Goal: Task Accomplishment & Management: Complete application form

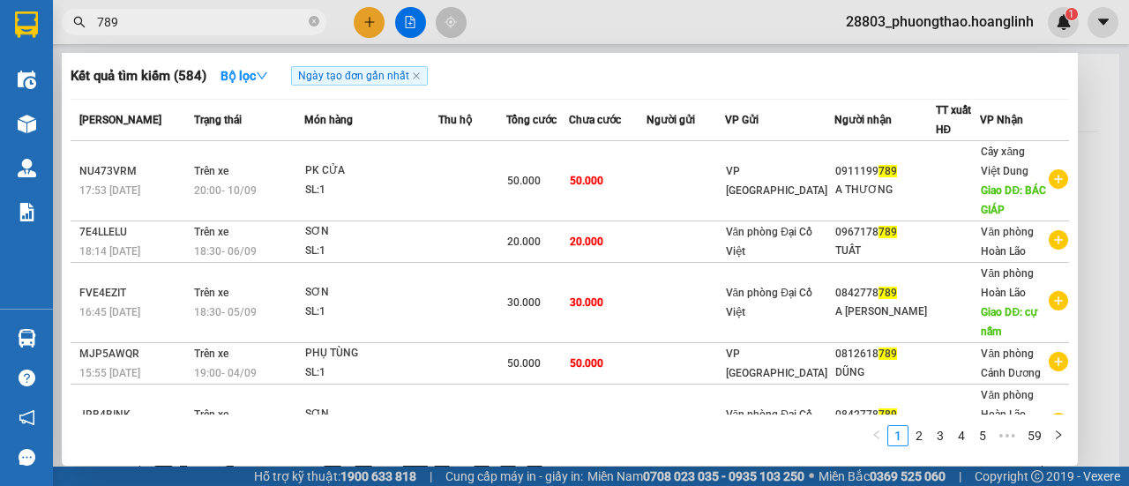
click at [362, 26] on div at bounding box center [564, 243] width 1129 height 486
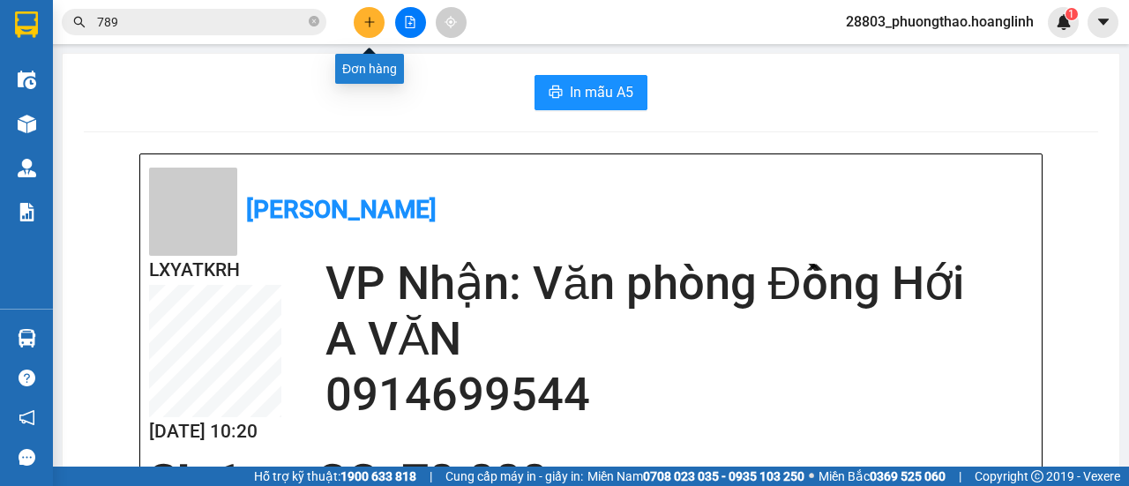
click at [369, 26] on icon "plus" at bounding box center [369, 22] width 1 height 10
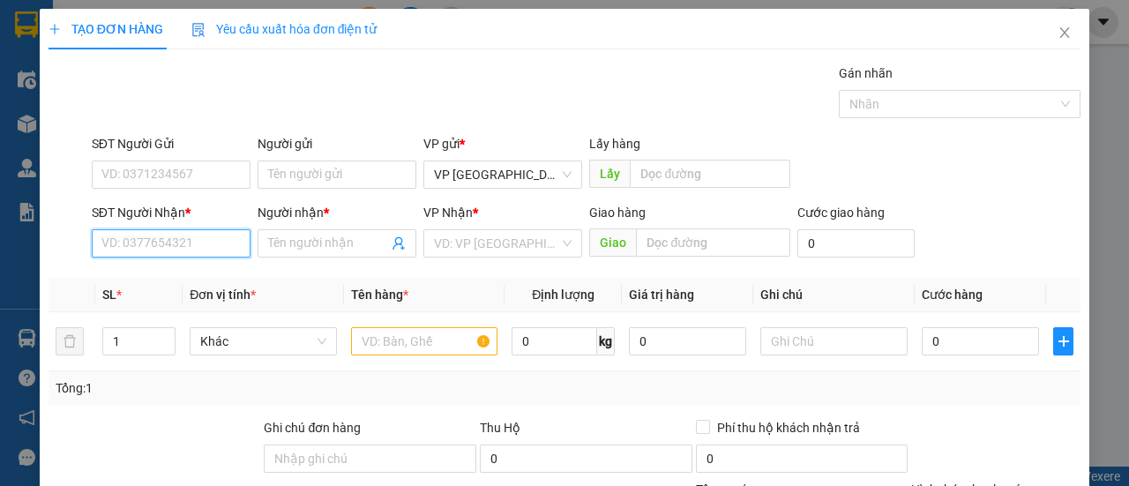
click at [188, 243] on input "SĐT Người Nhận *" at bounding box center [171, 243] width 159 height 28
type input "0935596555"
click at [205, 291] on div "0935596555 - LONG NGA" at bounding box center [172, 278] width 162 height 28
type input "LONG NGA"
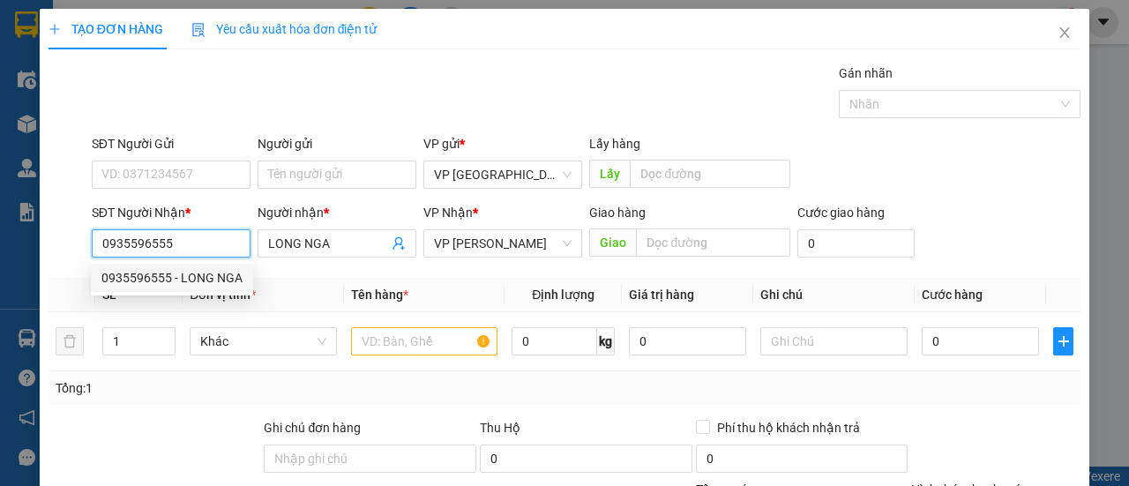
type input "150.000"
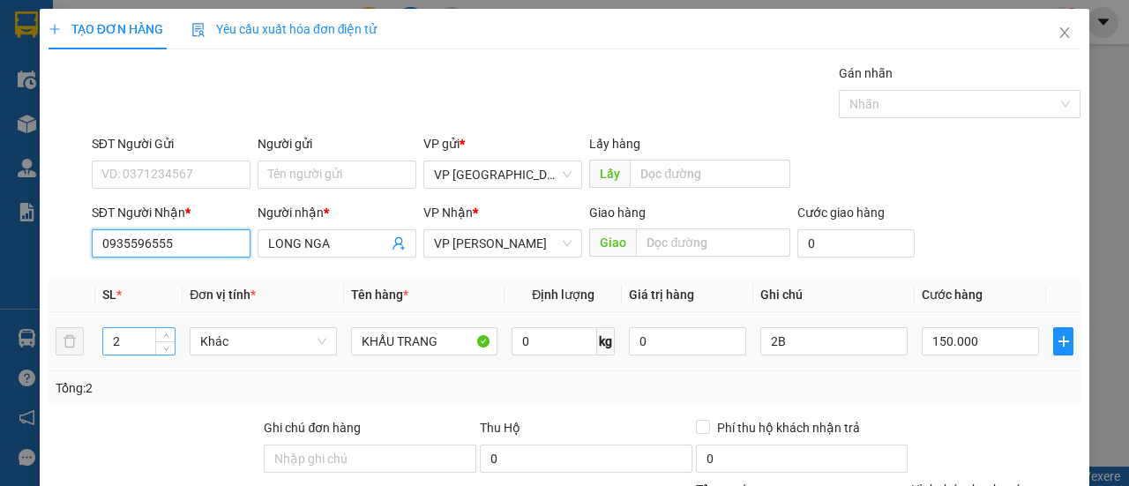
type input "0935596555"
drag, startPoint x: 120, startPoint y: 332, endPoint x: 88, endPoint y: 332, distance: 31.8
click at [88, 332] on tr "2 Khác KHẨU TRANG 0 kg 0 2B 150.000" at bounding box center [565, 341] width 1032 height 59
type input "1"
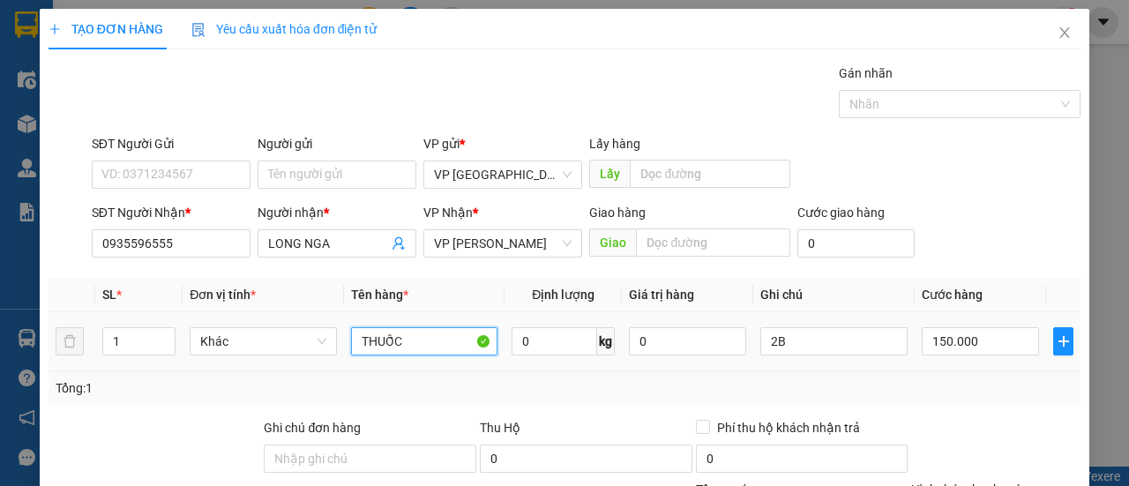
type input "THUỐC"
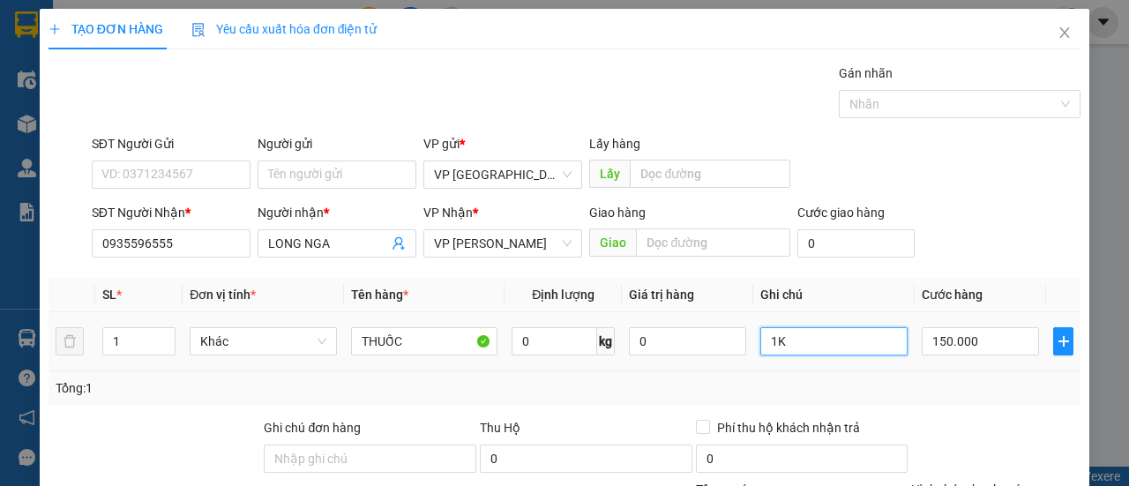
type input "1K"
type input "5"
type input "0.000.050"
type input "50"
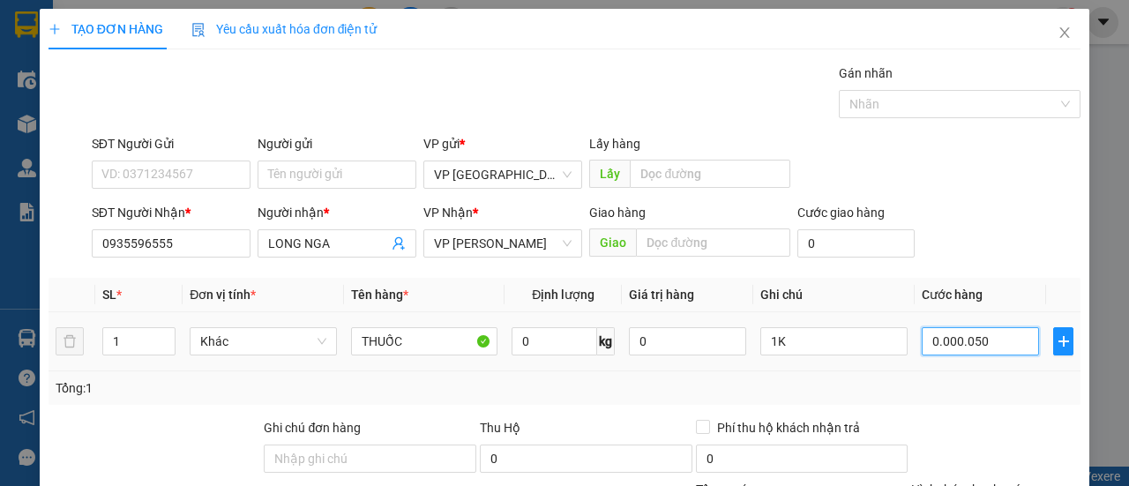
type input "50"
type input "0.000.050"
type input "50.000"
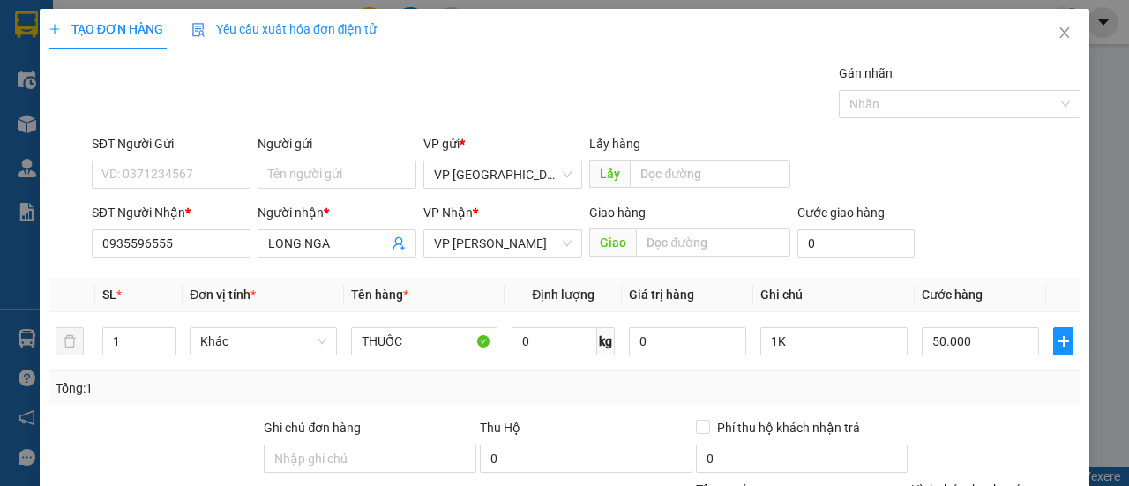
click at [977, 168] on div "SĐT Người Gửi VD: 0371234567 Người gửi Tên người gửi VP gửi * VP [GEOGRAPHIC_DA…" at bounding box center [586, 165] width 996 height 62
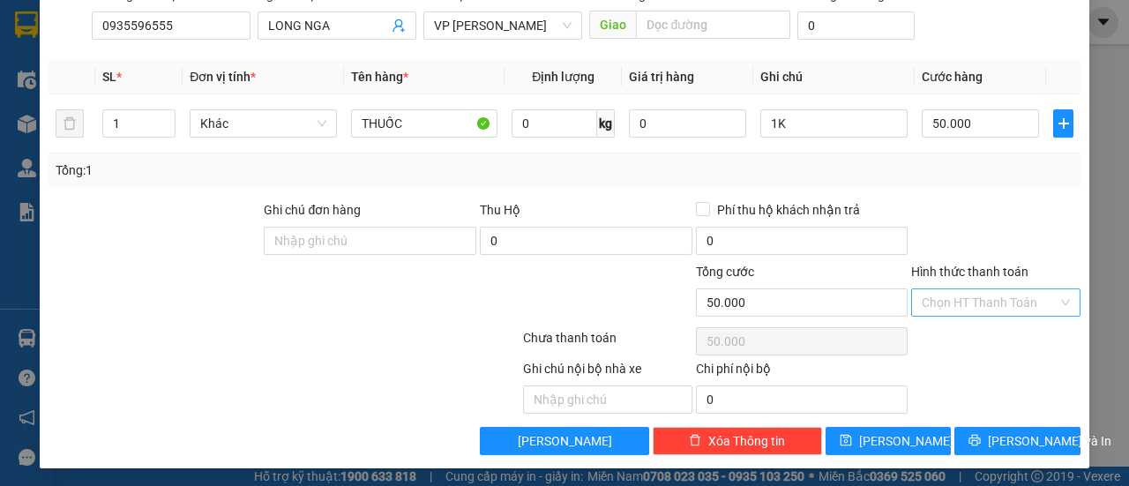
drag, startPoint x: 948, startPoint y: 298, endPoint x: 948, endPoint y: 311, distance: 13.2
click at [948, 299] on input "Hình thức thanh toán" at bounding box center [990, 302] width 136 height 26
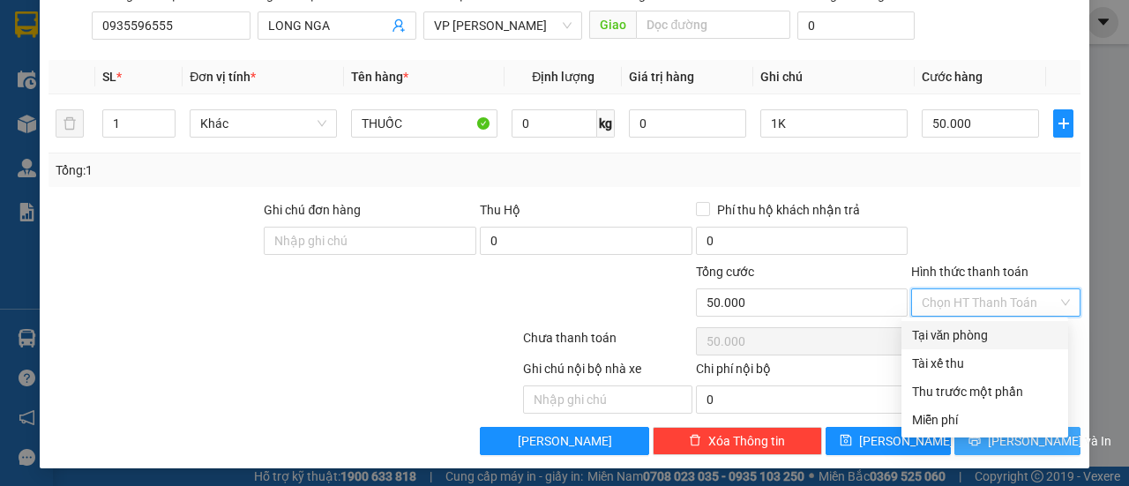
drag, startPoint x: 947, startPoint y: 330, endPoint x: 975, endPoint y: 428, distance: 101.6
click at [947, 331] on div "Tại văn phòng" at bounding box center [985, 334] width 146 height 19
type input "0"
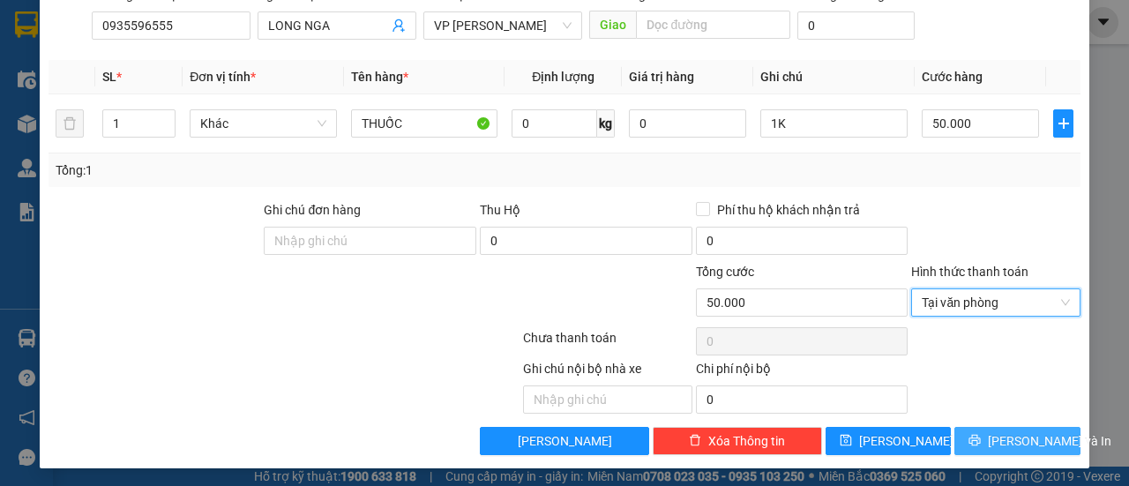
click at [986, 435] on button "[PERSON_NAME] và In" at bounding box center [1017, 441] width 126 height 28
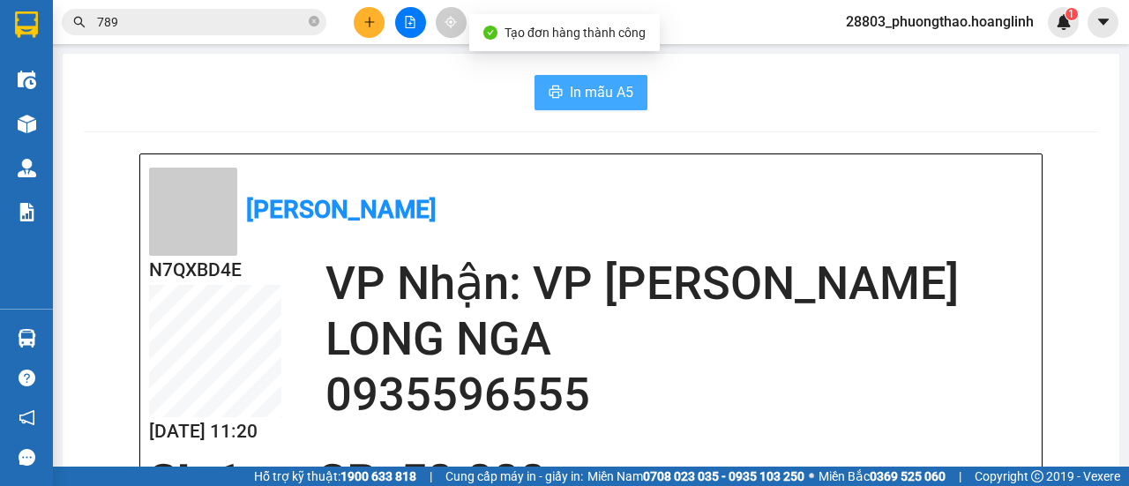
click at [572, 94] on span "In mẫu A5" at bounding box center [602, 92] width 64 height 22
